Goal: Information Seeking & Learning: Find specific page/section

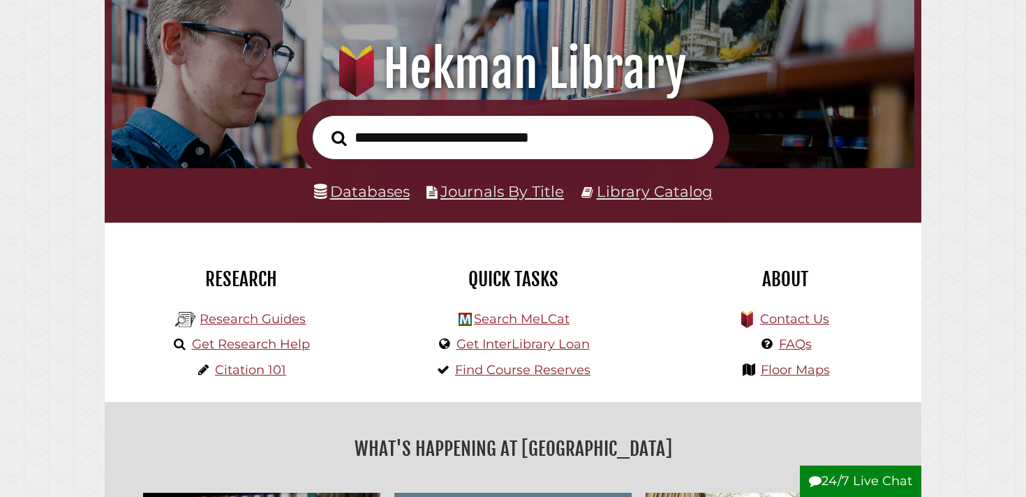
scroll to position [151, 0]
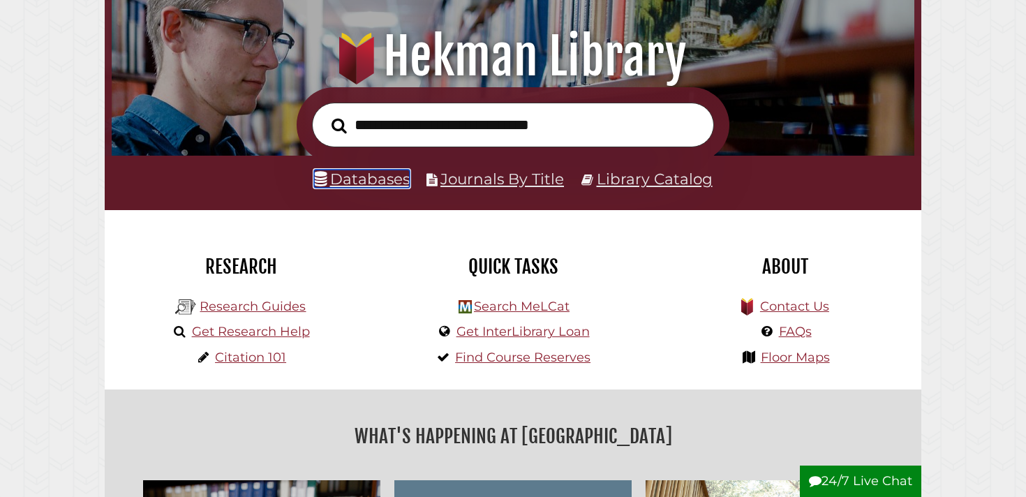
click at [375, 180] on link "Databases" at bounding box center [362, 179] width 96 height 18
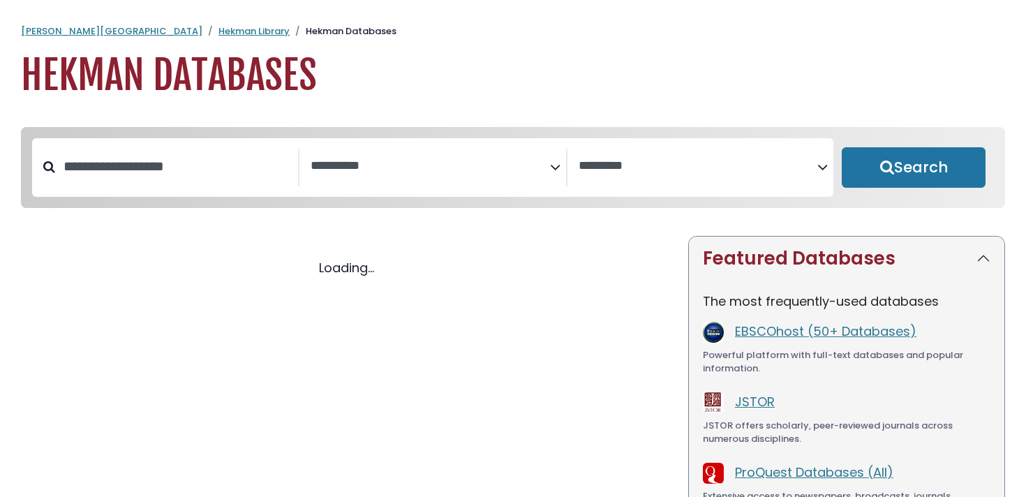
select select "Database Subject Filter"
select select "Database Vendors Filter"
select select "Database Subject Filter"
select select "Database Vendors Filter"
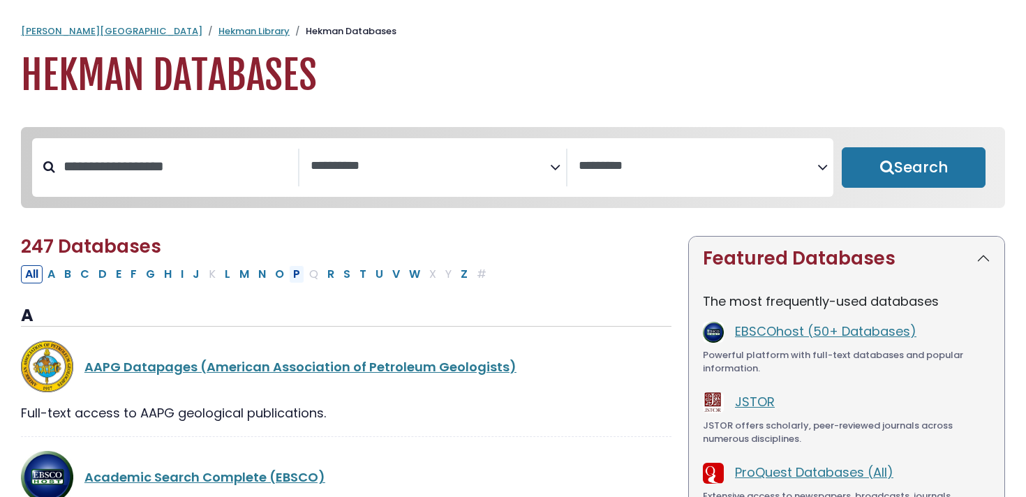
click at [296, 280] on button "P" at bounding box center [296, 274] width 15 height 18
select select "Database Subject Filter"
select select "Database Vendors Filter"
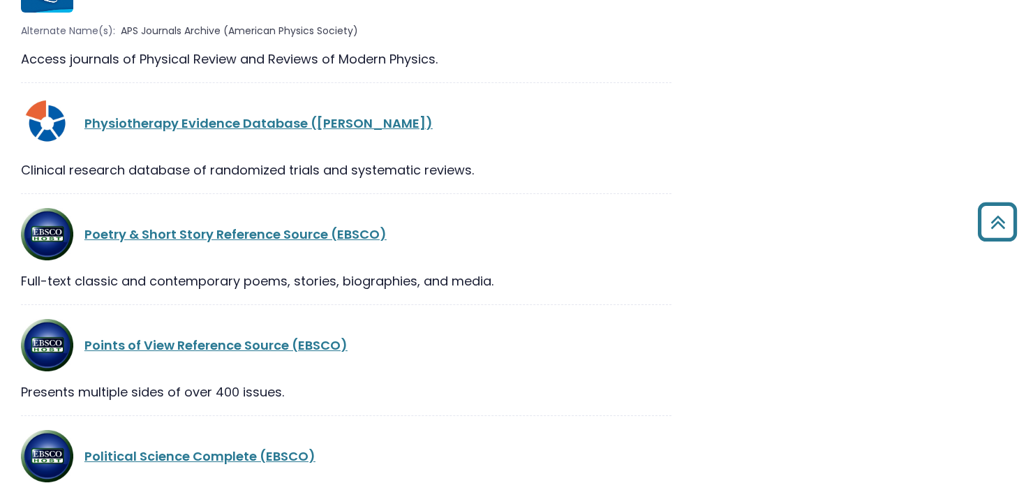
scroll to position [30, 0]
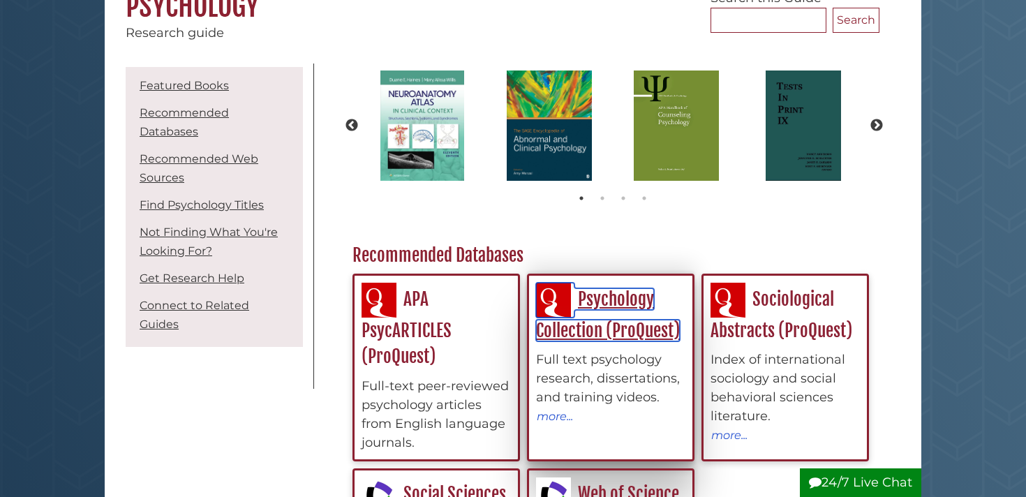
click at [615, 328] on link "Psychology Collection (ProQuest)" at bounding box center [608, 314] width 144 height 53
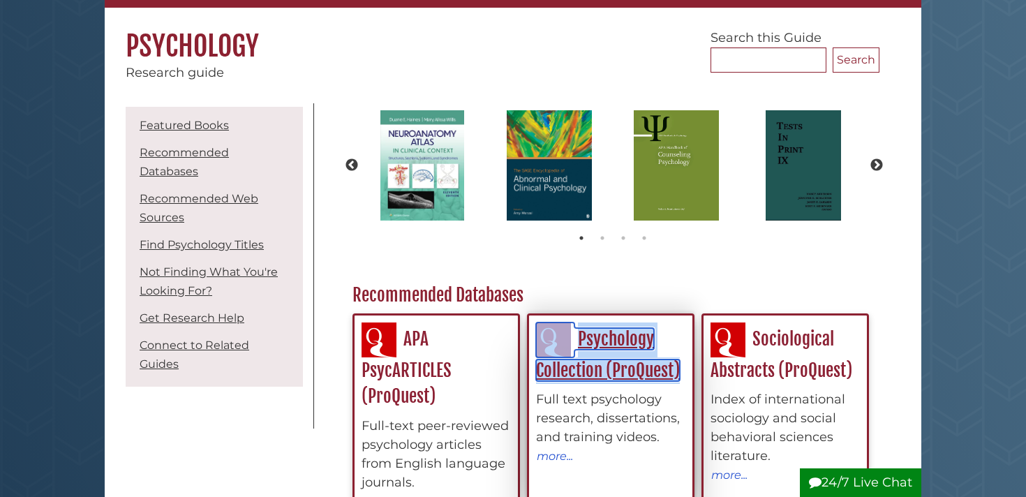
click at [582, 375] on link "Psychology Collection (ProQuest)" at bounding box center [608, 354] width 144 height 53
